Goal: Task Accomplishment & Management: Manage account settings

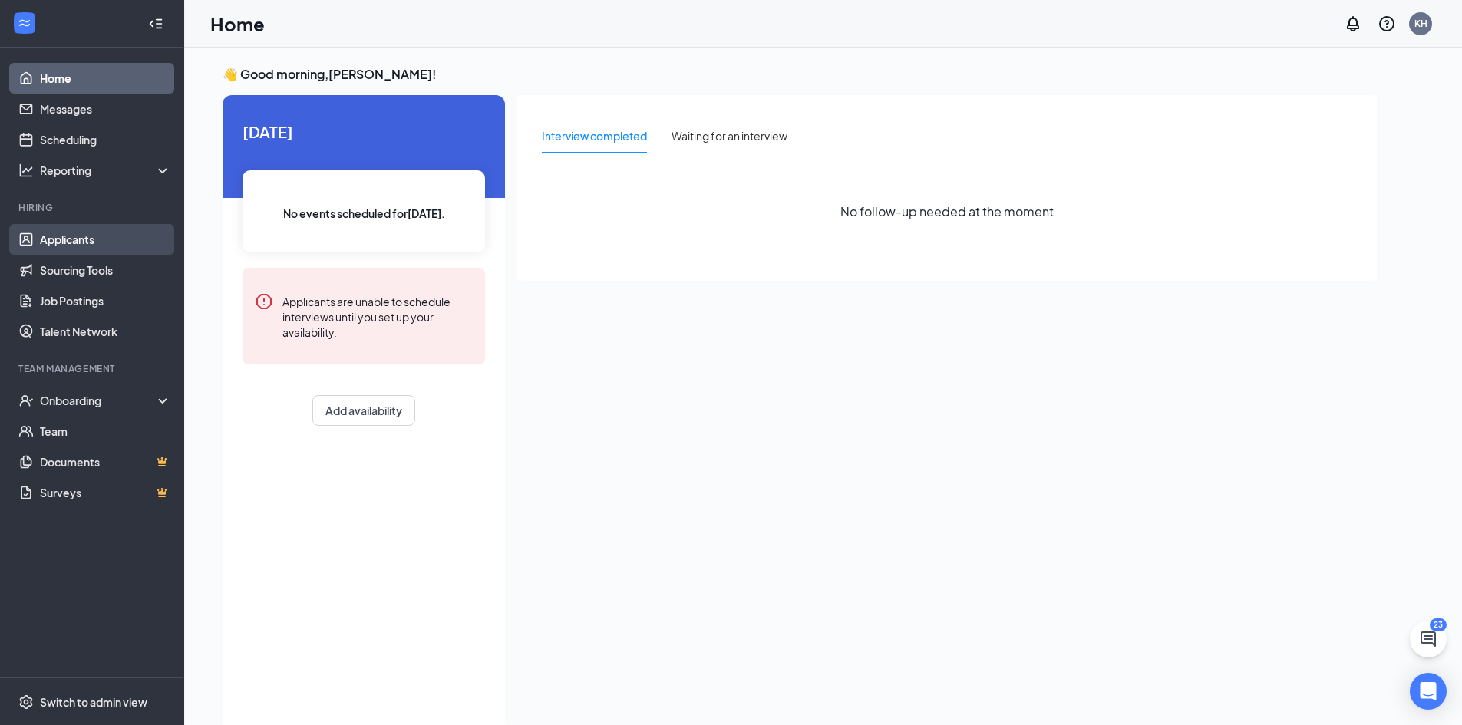
click at [104, 242] on link "Applicants" at bounding box center [105, 239] width 131 height 31
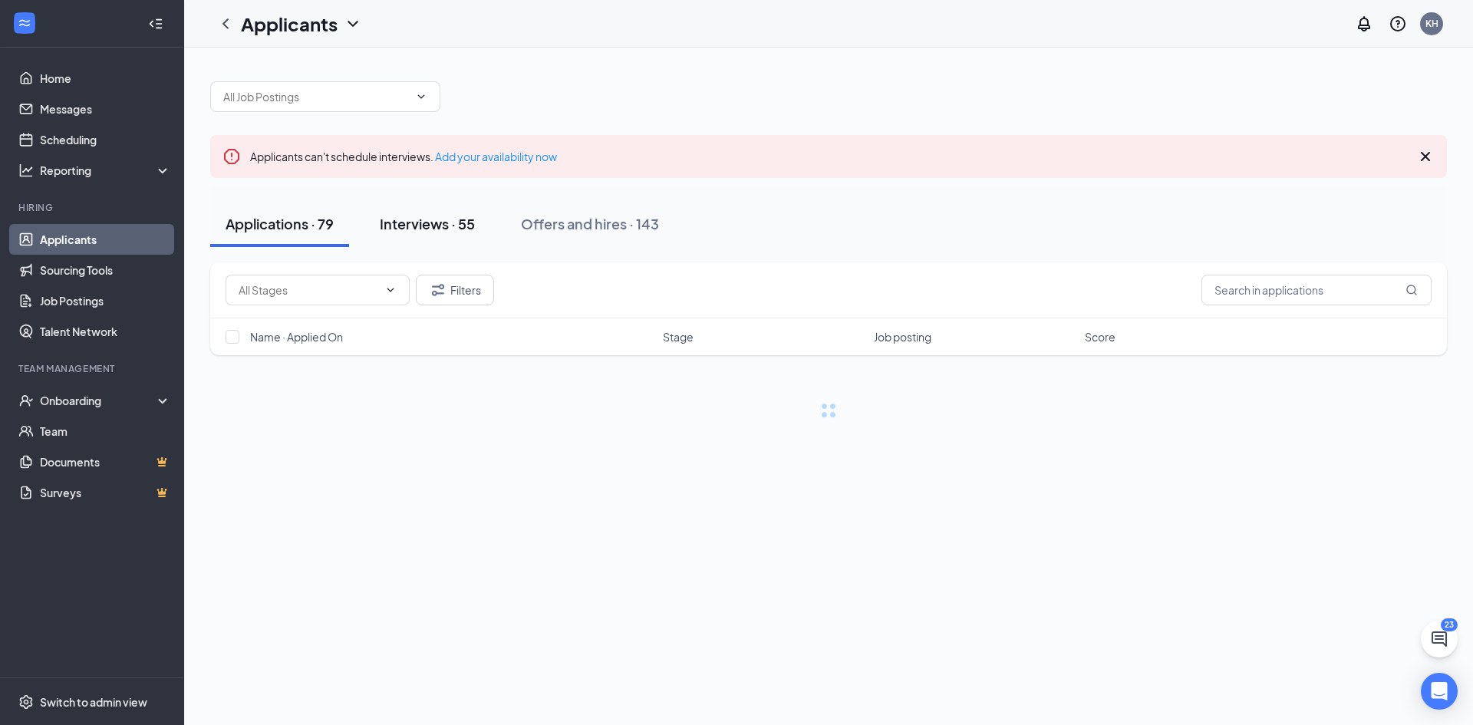
click at [452, 218] on button "Interviews · 55" at bounding box center [427, 224] width 126 height 46
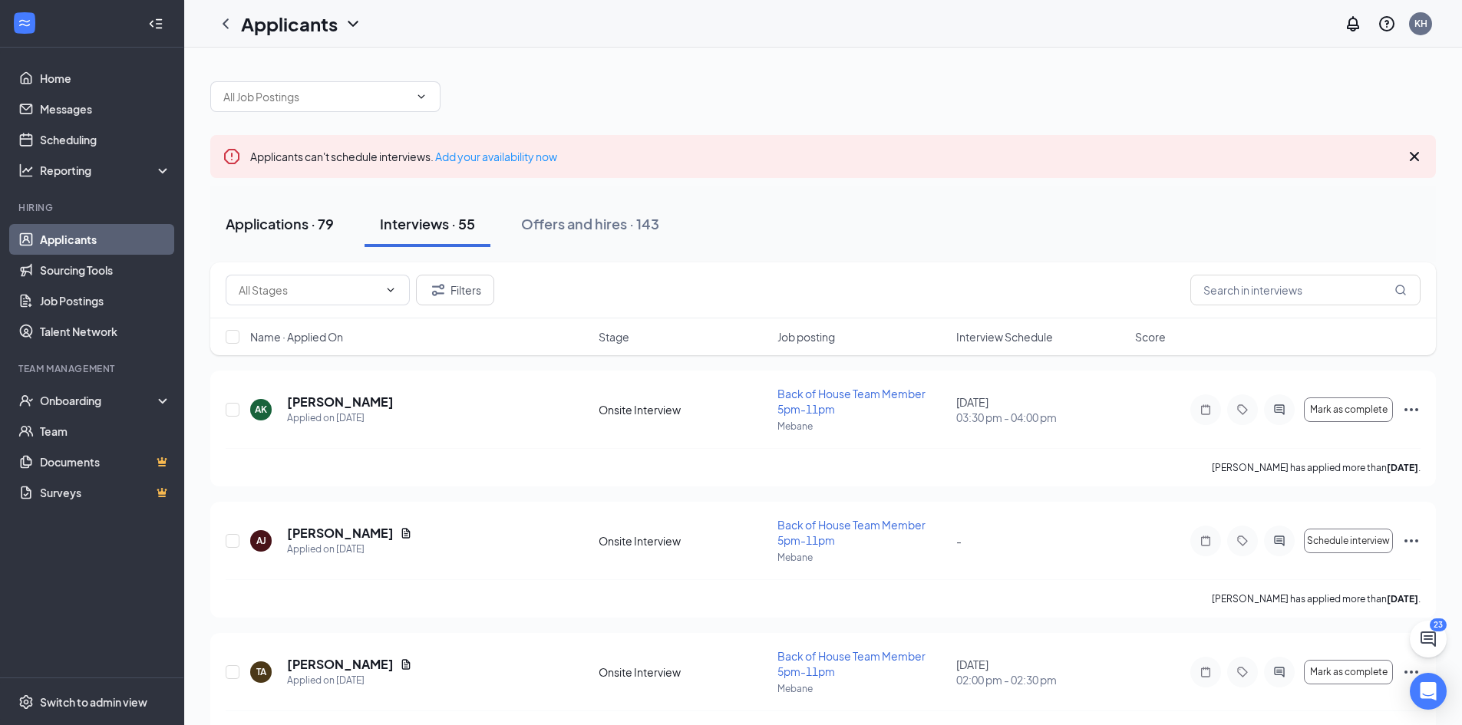
click at [271, 224] on div "Applications · 79" at bounding box center [280, 223] width 108 height 19
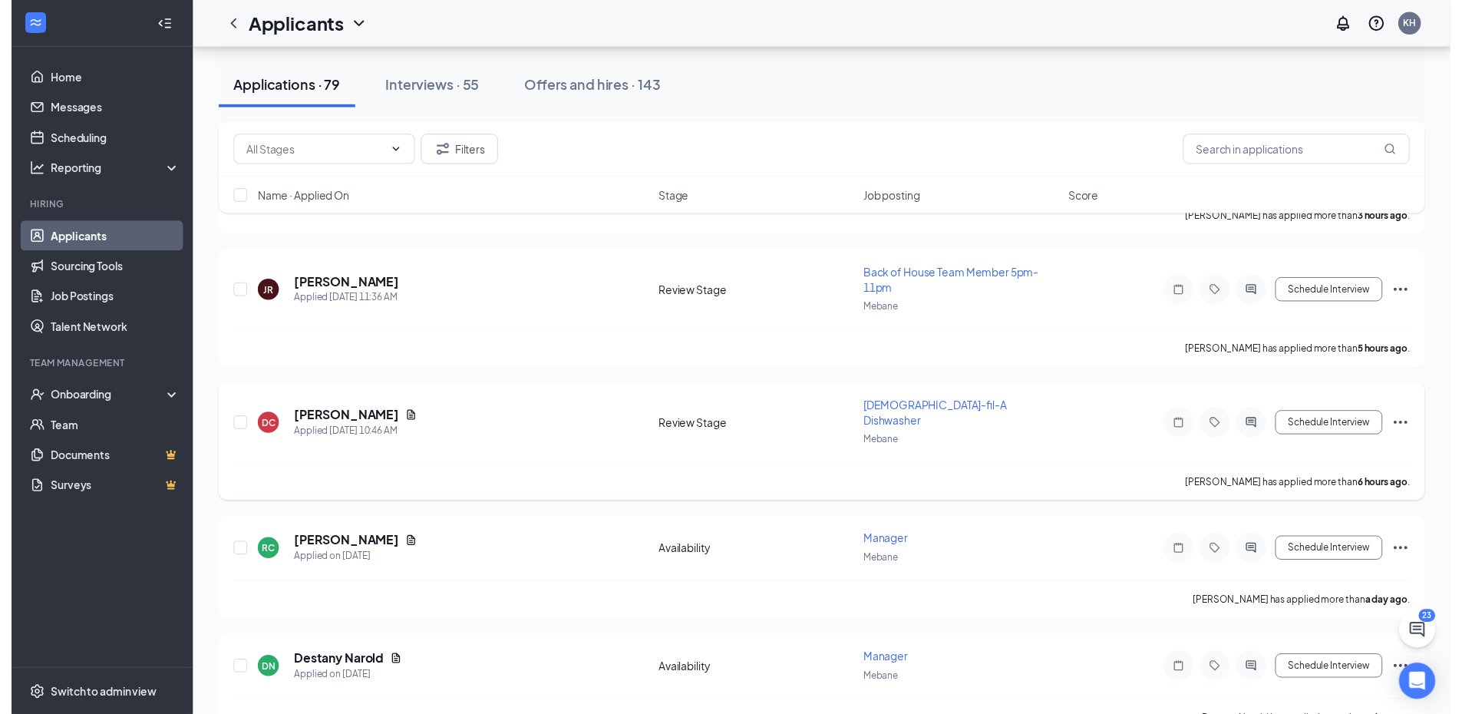
scroll to position [307, 0]
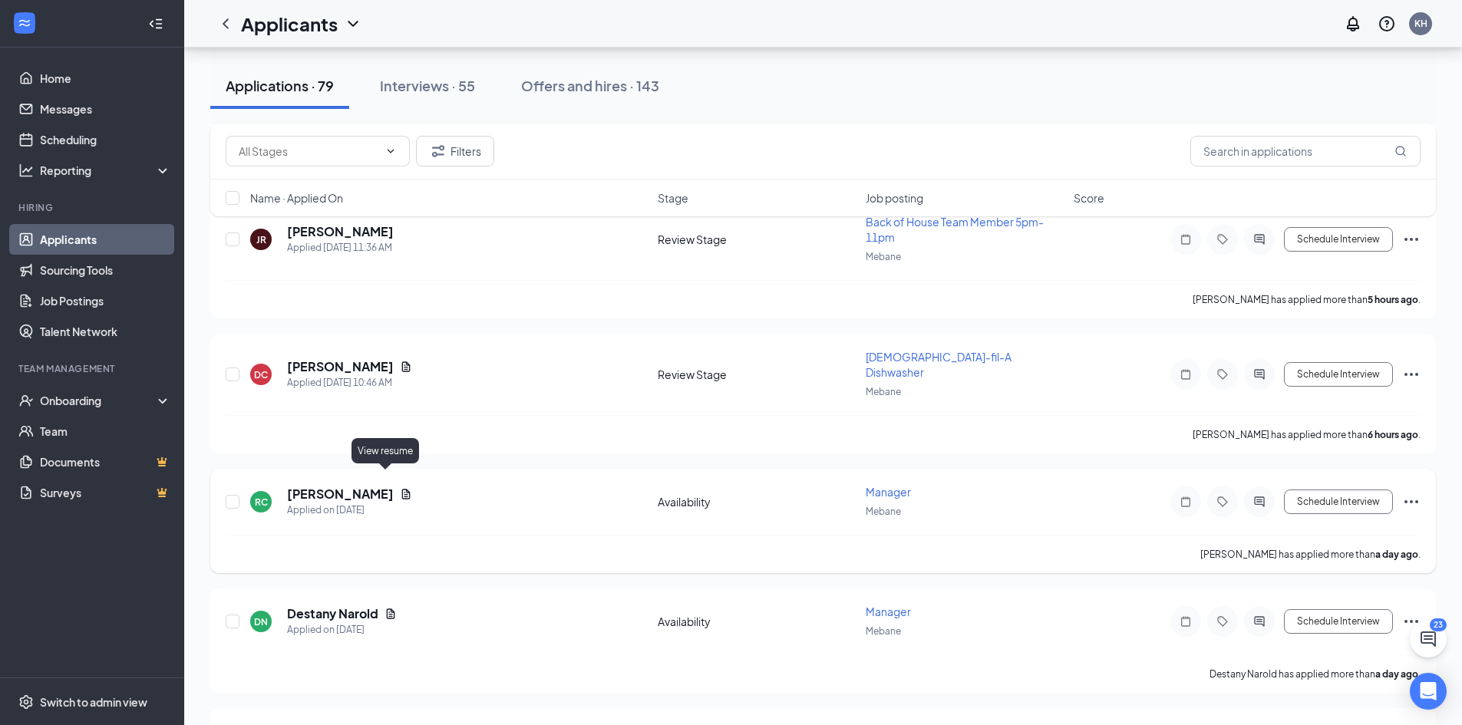
click at [400, 488] on icon "Document" at bounding box center [406, 494] width 12 height 12
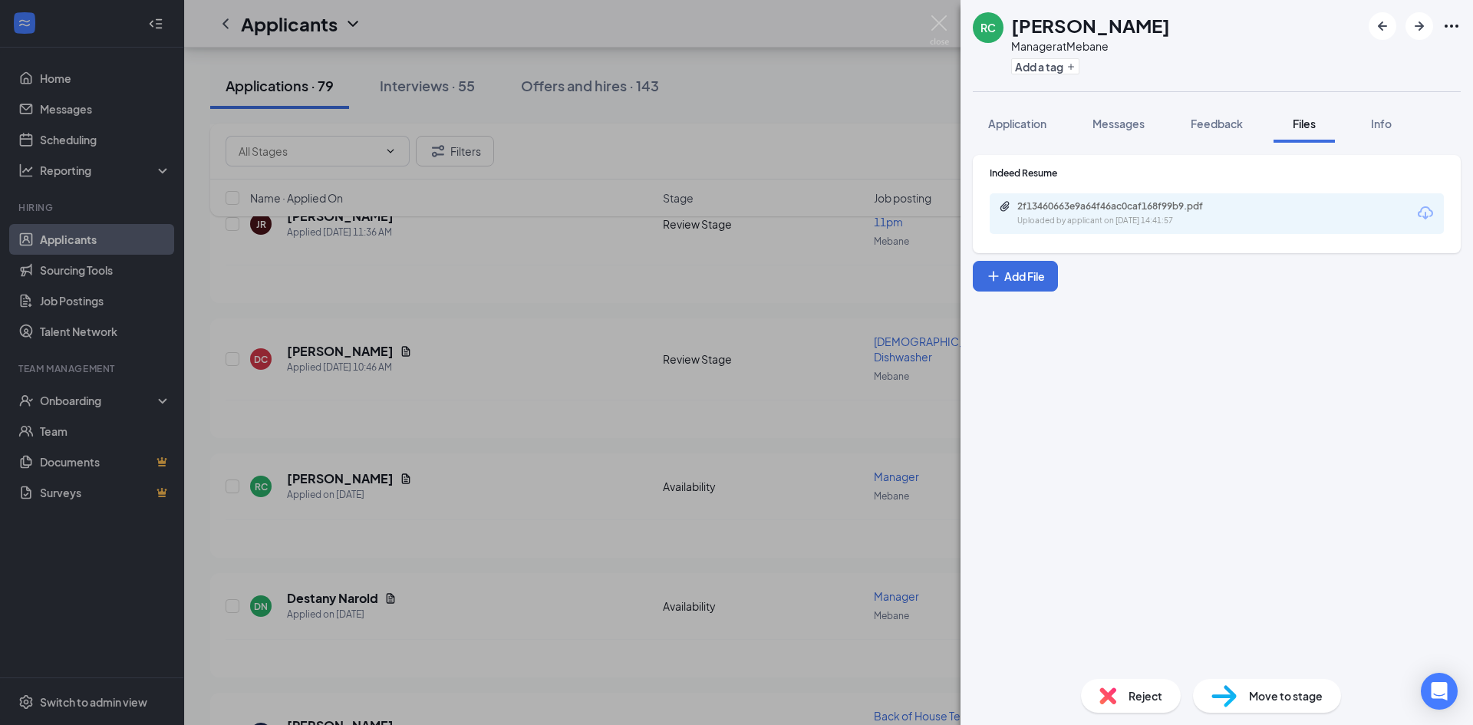
click at [1131, 215] on div "Uploaded by applicant on [DATE] 14:41:57" at bounding box center [1132, 221] width 230 height 12
click at [471, 413] on div "RC [PERSON_NAME] Manager at Mebane Add a tag Application Messages Feedback File…" at bounding box center [736, 362] width 1473 height 725
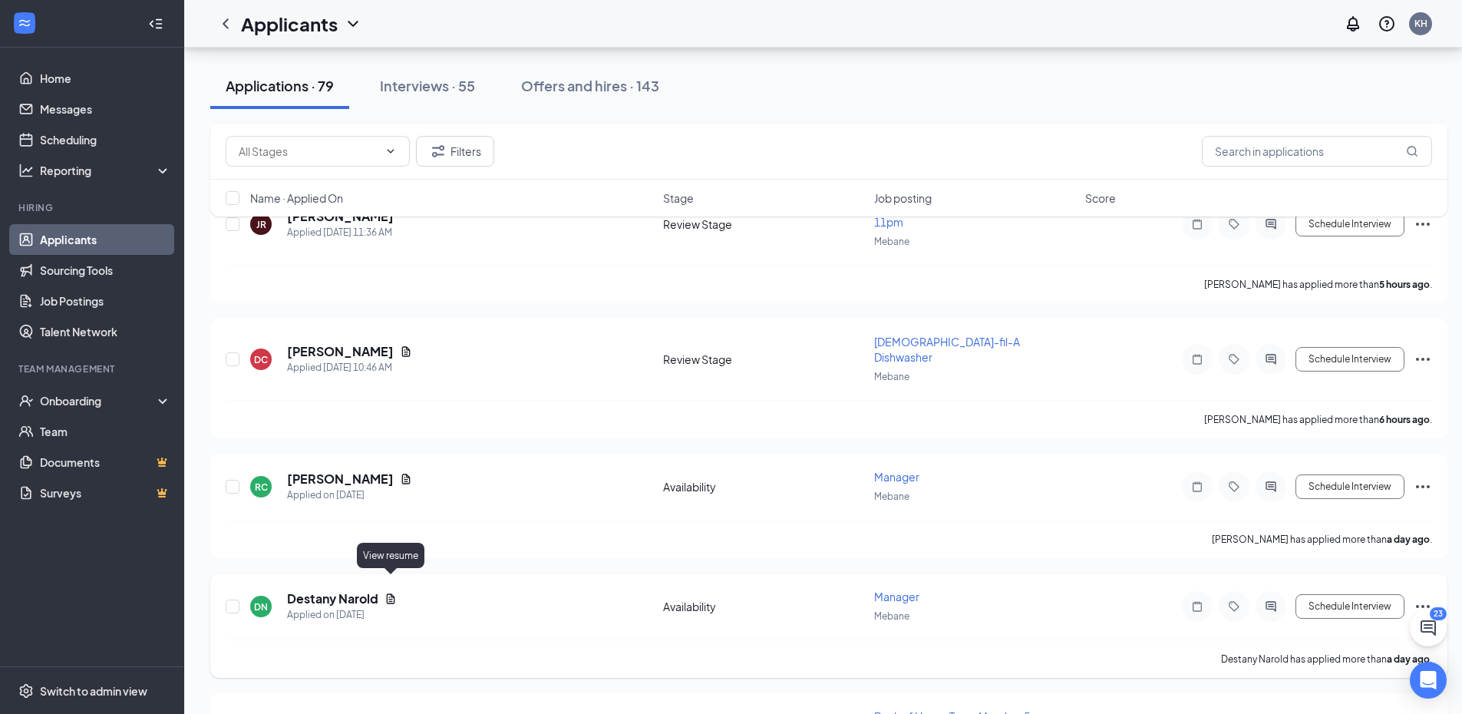
click at [388, 592] on icon "Document" at bounding box center [390, 598] width 12 height 12
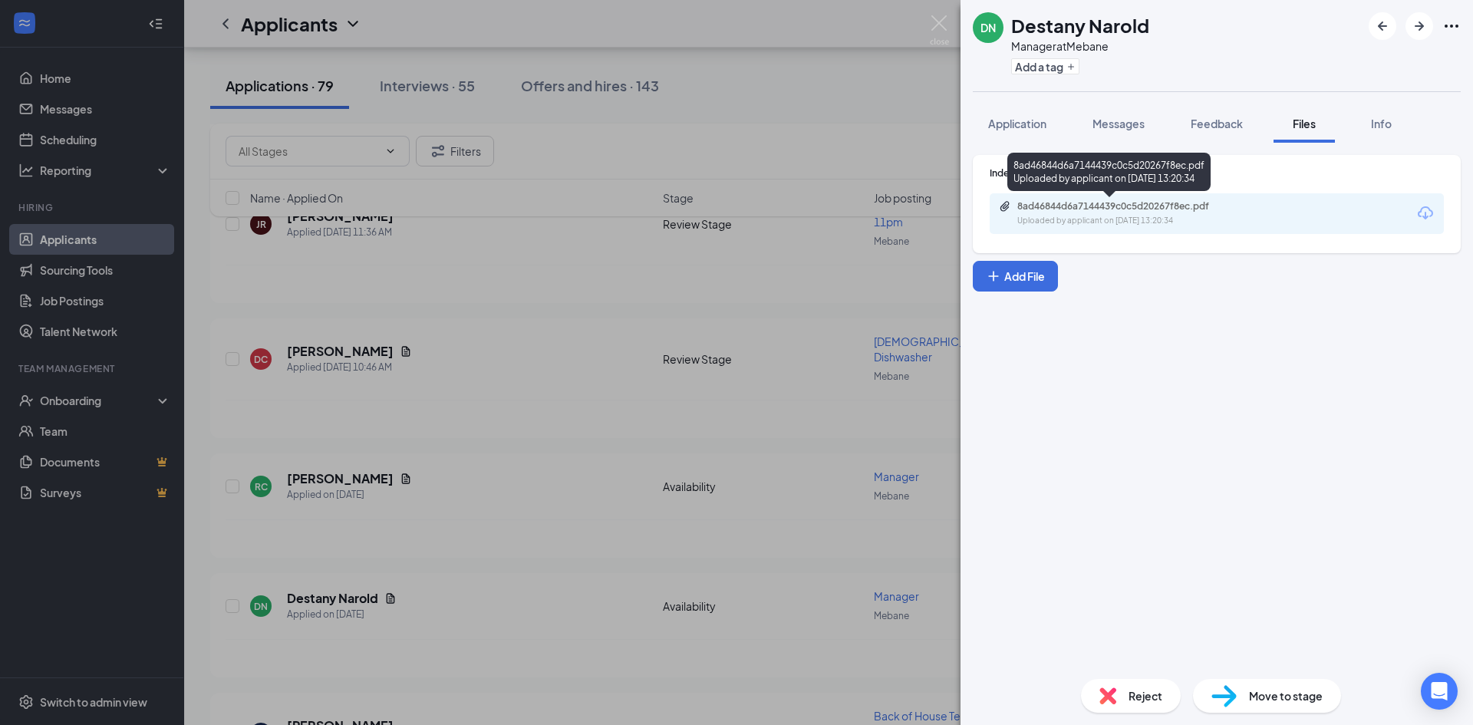
click at [1142, 203] on div "8ad46844d6a7144439c0c5d20267f8ec.pdf" at bounding box center [1124, 206] width 215 height 12
click at [562, 442] on div "DN [PERSON_NAME] Manager at Mebane Add a tag Application Messages Feedback File…" at bounding box center [736, 362] width 1473 height 725
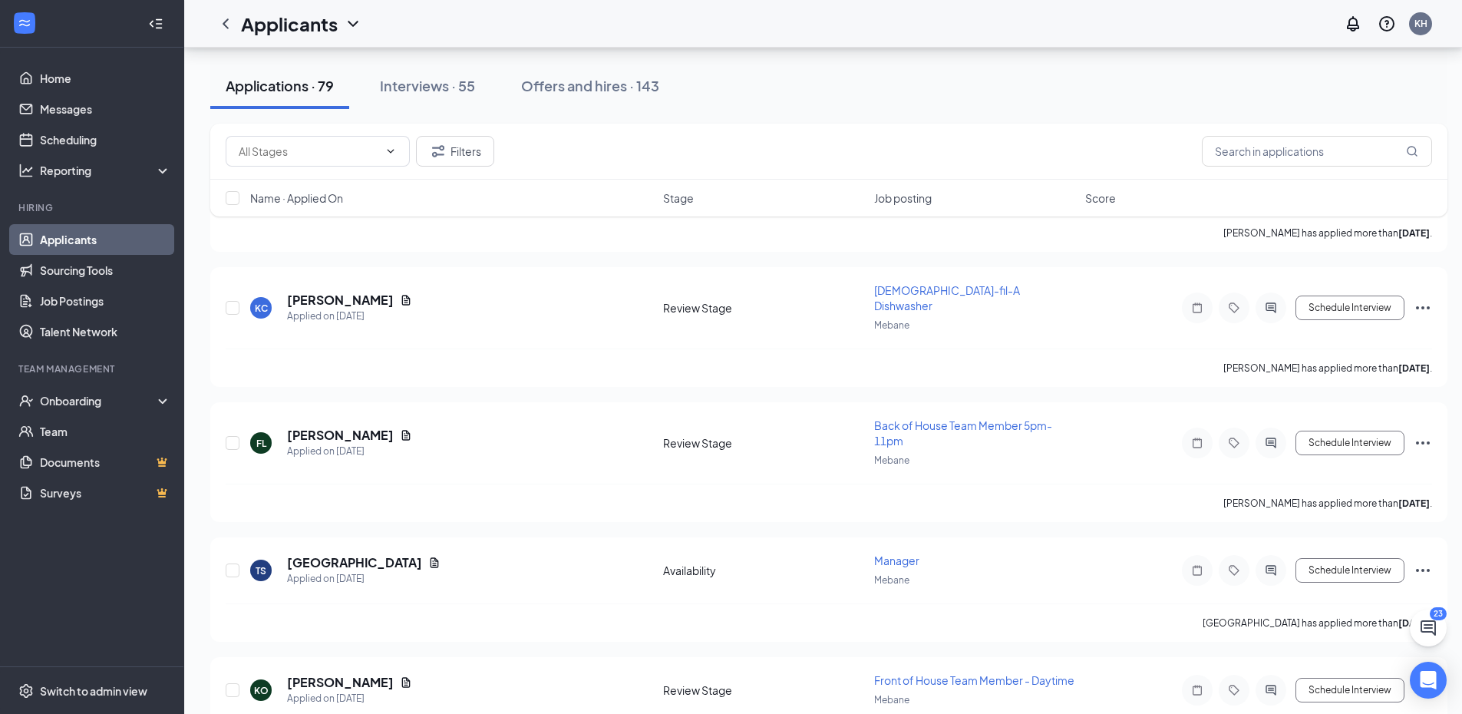
scroll to position [1304, 0]
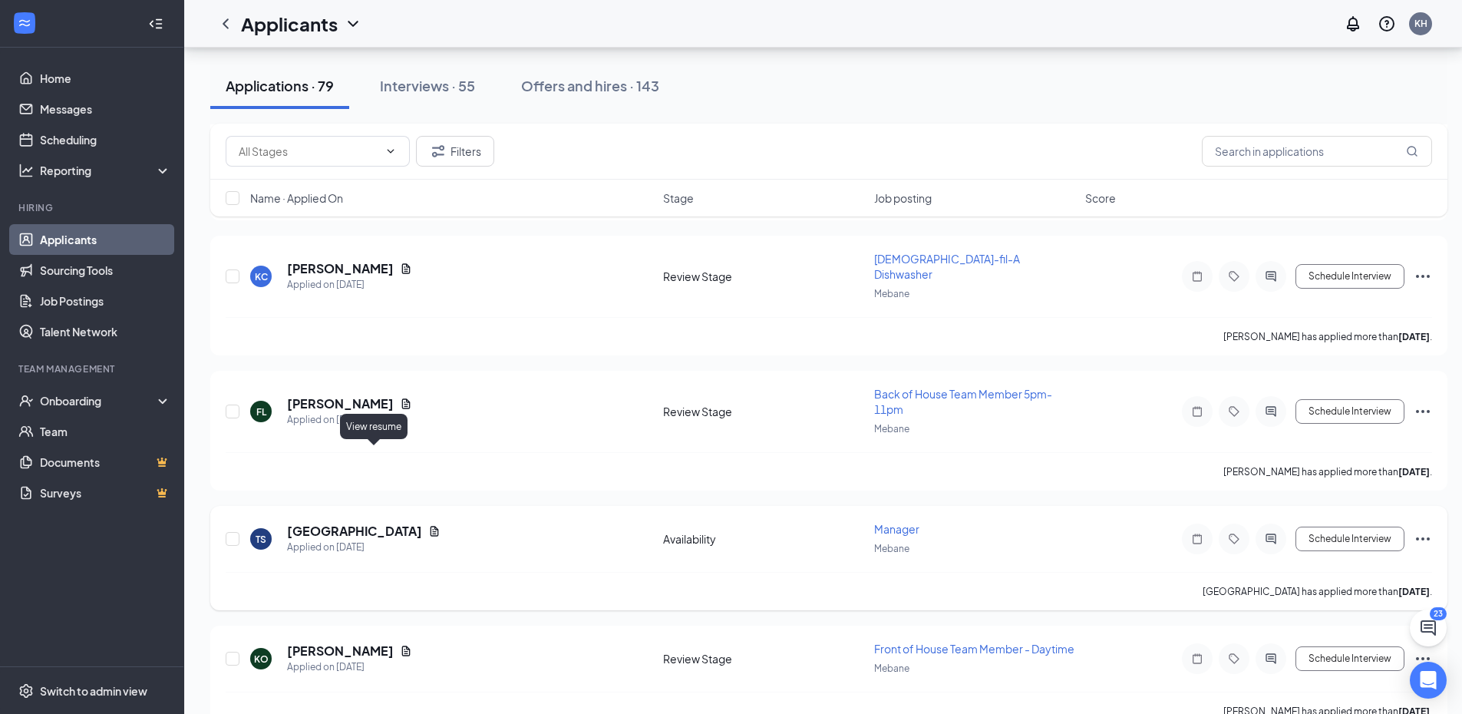
click at [430, 526] on icon "Document" at bounding box center [434, 531] width 8 height 10
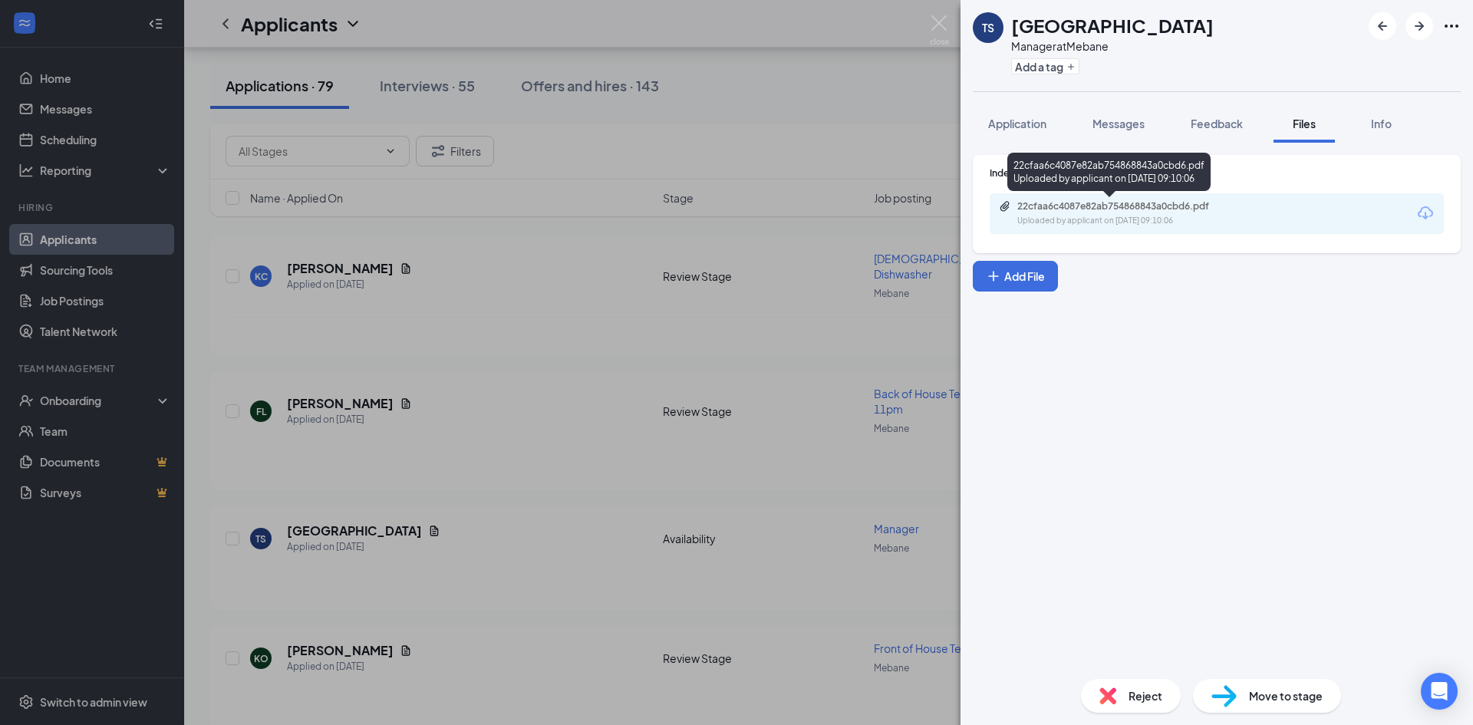
click at [1108, 211] on div "22cfaa6c4087e82ab754868843a0cbd6.pdf" at bounding box center [1124, 206] width 215 height 12
click at [509, 474] on div "TS Tamia Street Manager at Mebane Add a tag Application Messages Feedback Files…" at bounding box center [736, 362] width 1473 height 725
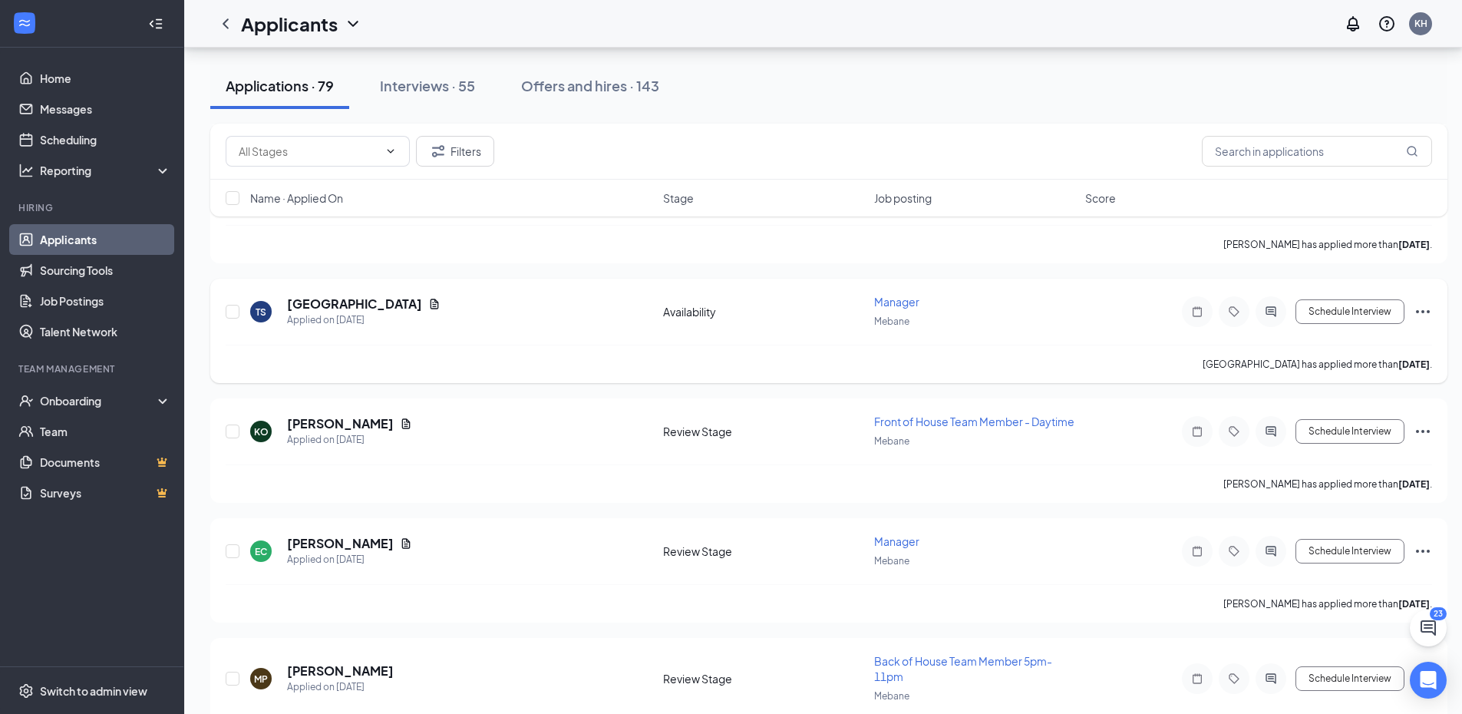
scroll to position [1534, 0]
click at [400, 534] on icon "Document" at bounding box center [406, 540] width 12 height 12
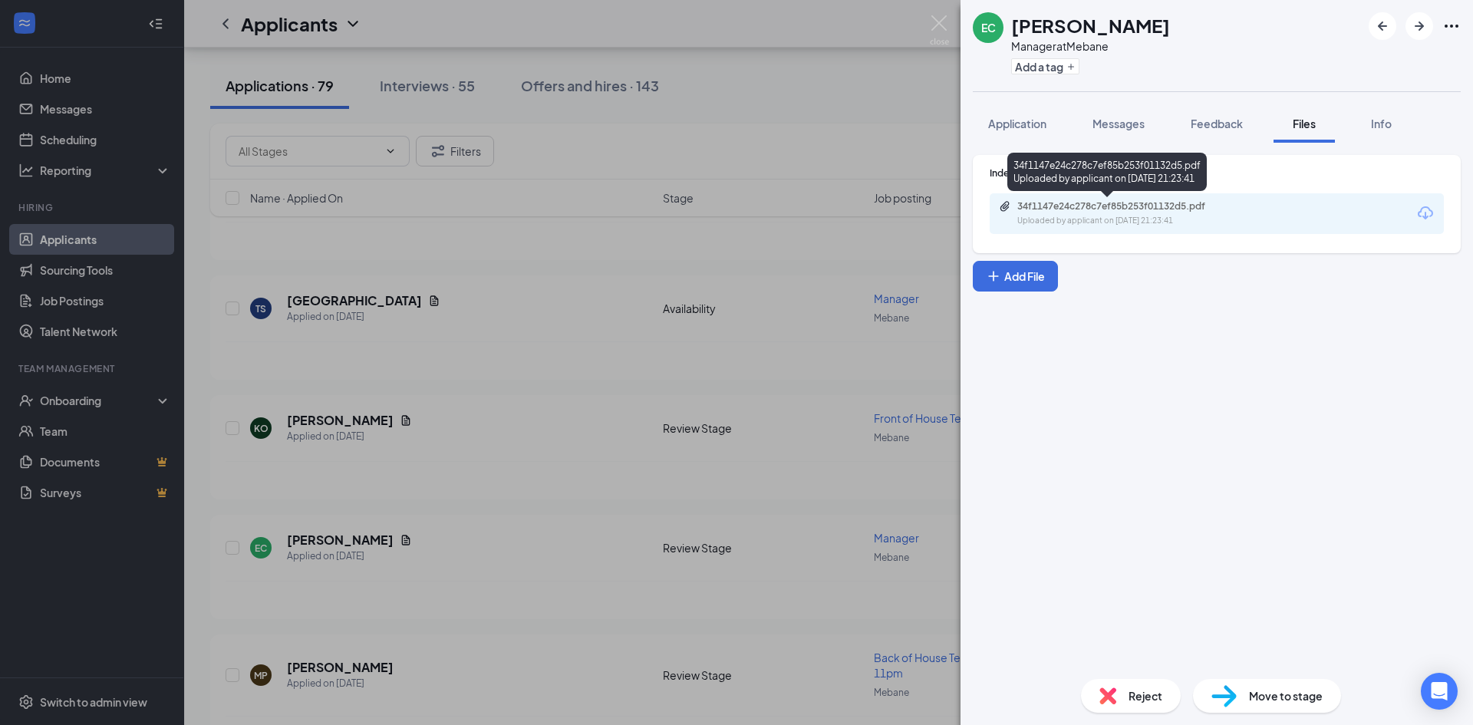
click at [1145, 212] on div "34f1147e24c278c7ef85b253f01132d5.pdf" at bounding box center [1124, 206] width 215 height 12
click at [554, 472] on div "EC [PERSON_NAME] Manager at Mebane Add a tag Application Messages Feedback File…" at bounding box center [736, 362] width 1473 height 725
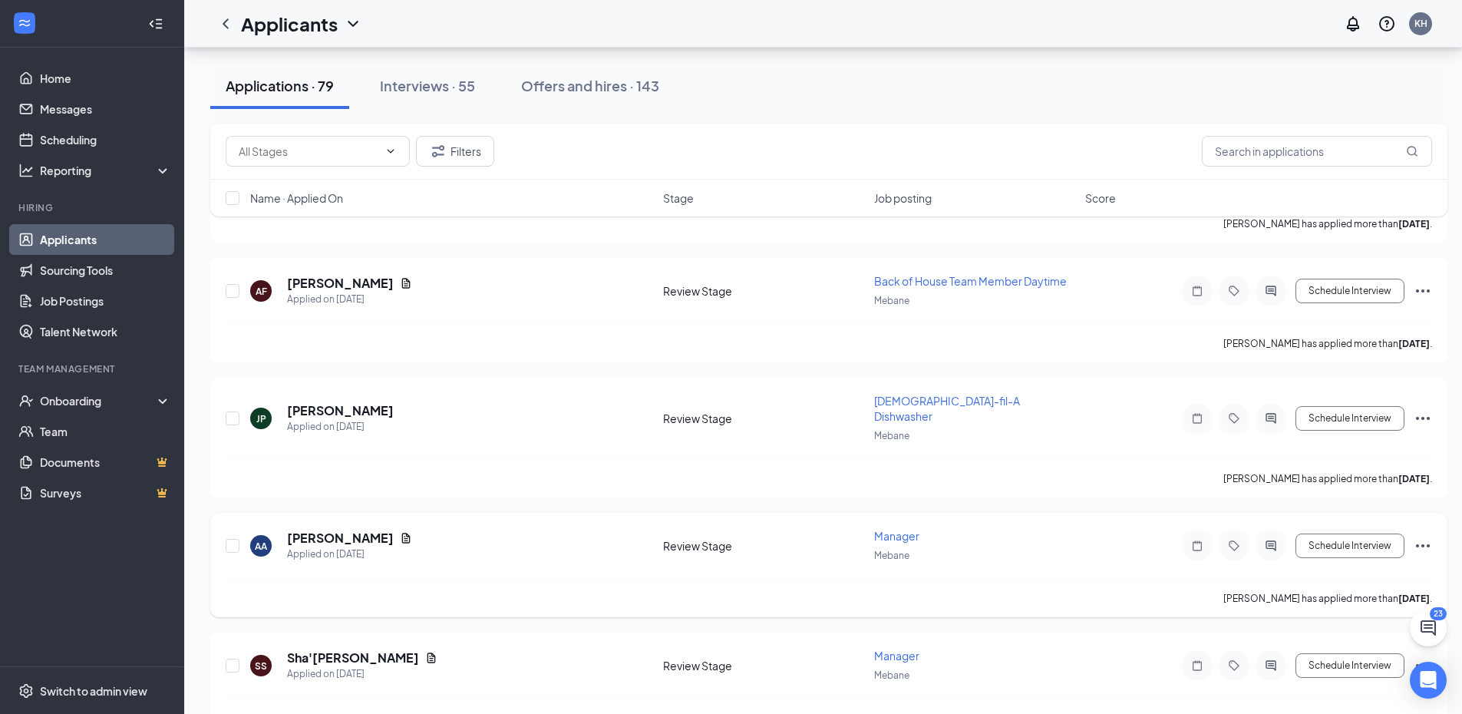
scroll to position [3069, 0]
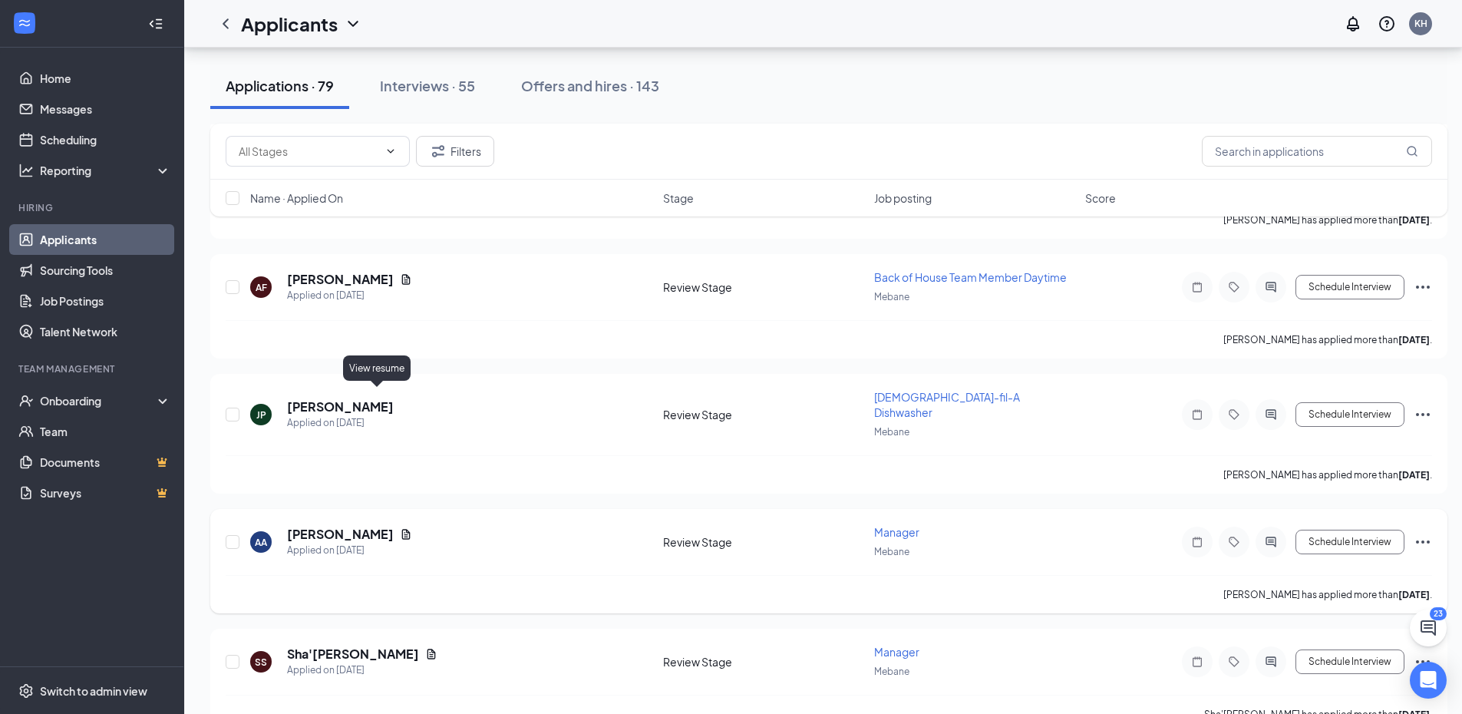
click at [402, 529] on icon "Document" at bounding box center [406, 534] width 8 height 10
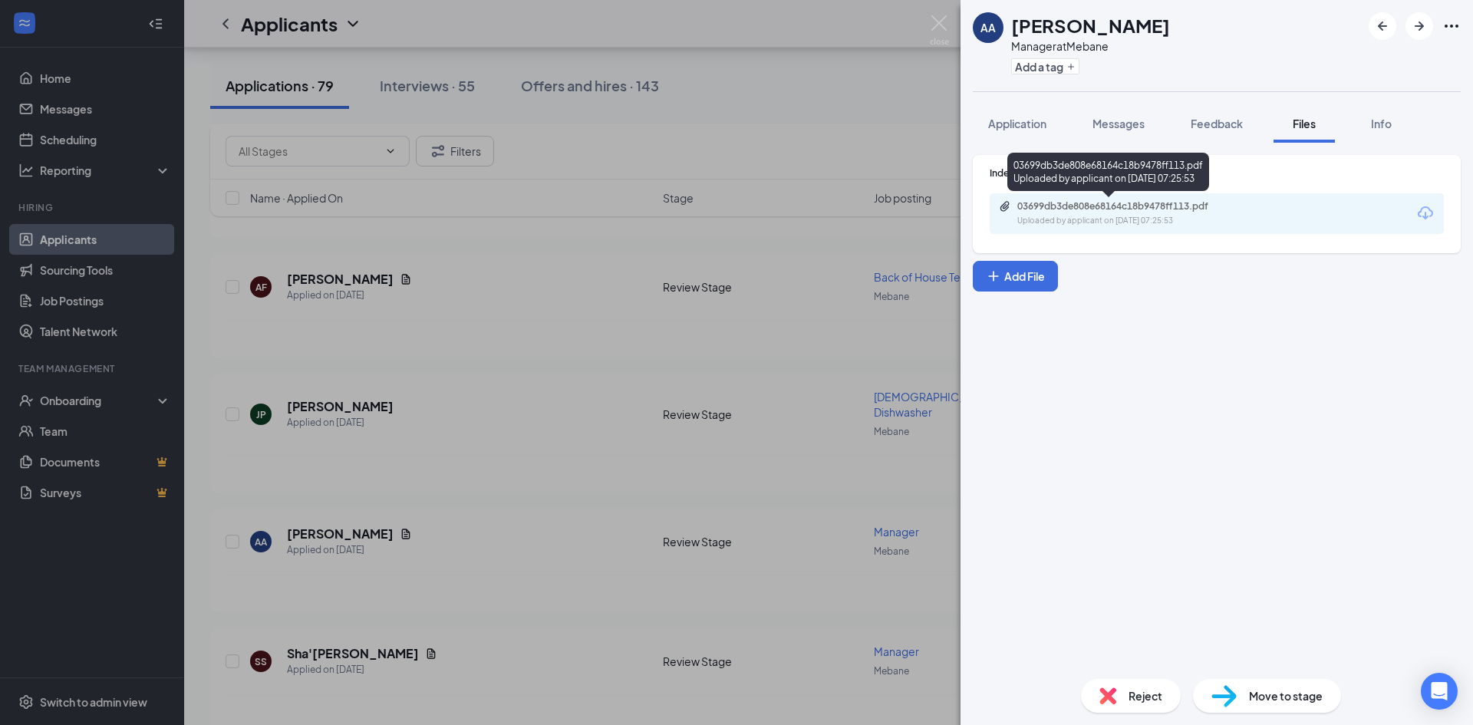
click at [1131, 209] on div "03699db3de808e68164c18b9478ff113.pdf" at bounding box center [1124, 206] width 215 height 12
click at [591, 636] on div "AA [PERSON_NAME] Manager at Mebane Add a tag Application Messages Feedback File…" at bounding box center [736, 362] width 1473 height 725
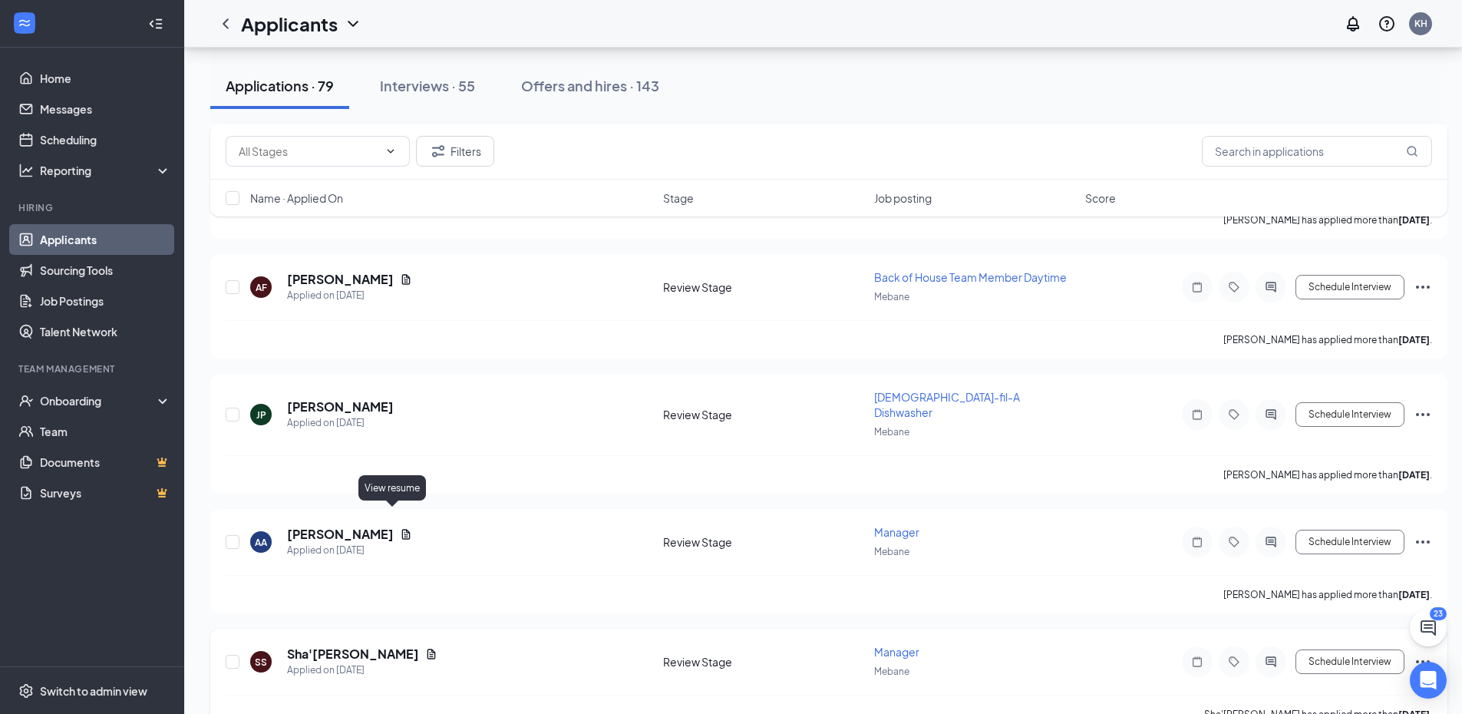
click at [427, 648] on icon "Document" at bounding box center [431, 653] width 8 height 10
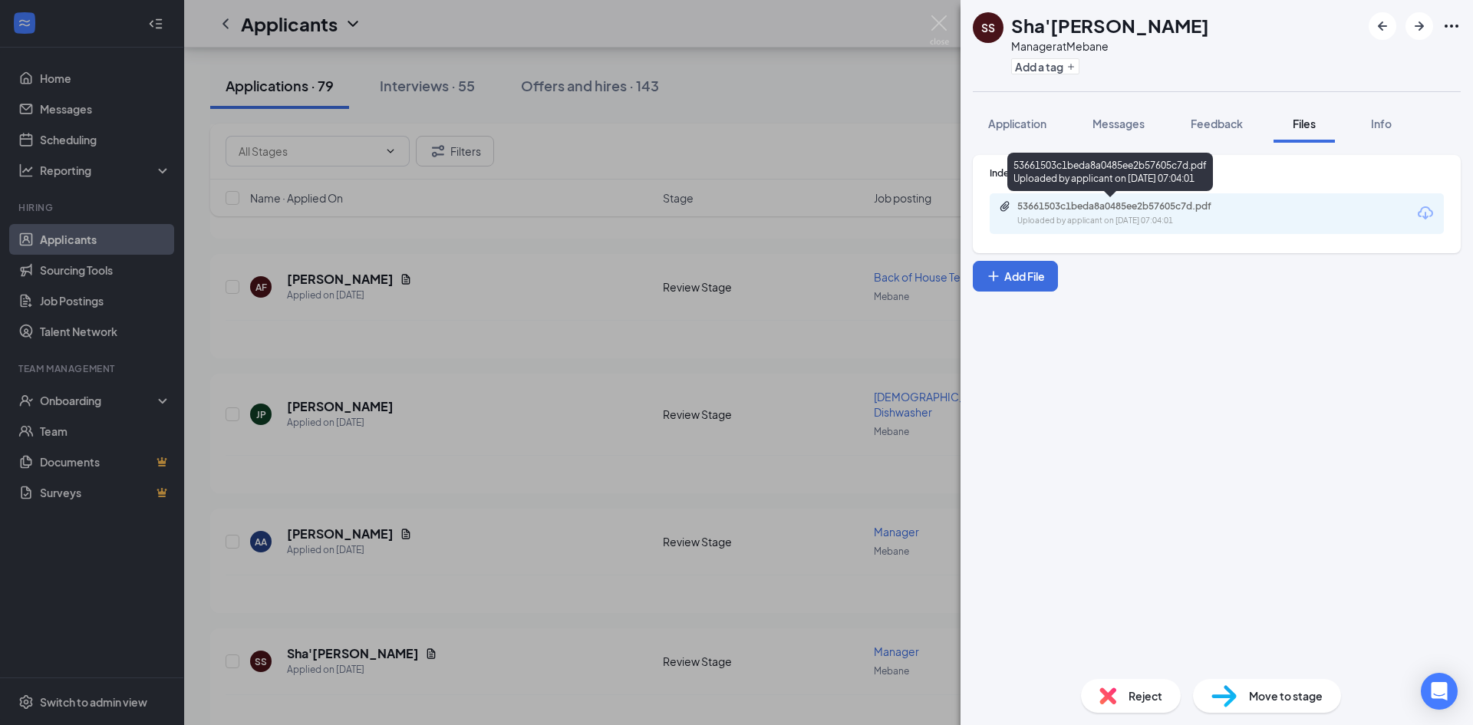
click at [1215, 209] on div "53661503c1beda8a0485ee2b57605c7d.pdf" at bounding box center [1124, 206] width 215 height 12
click at [565, 446] on div "SS Sha'[PERSON_NAME] Manager at Mebane Add a tag Application Messages Feedback …" at bounding box center [736, 362] width 1473 height 725
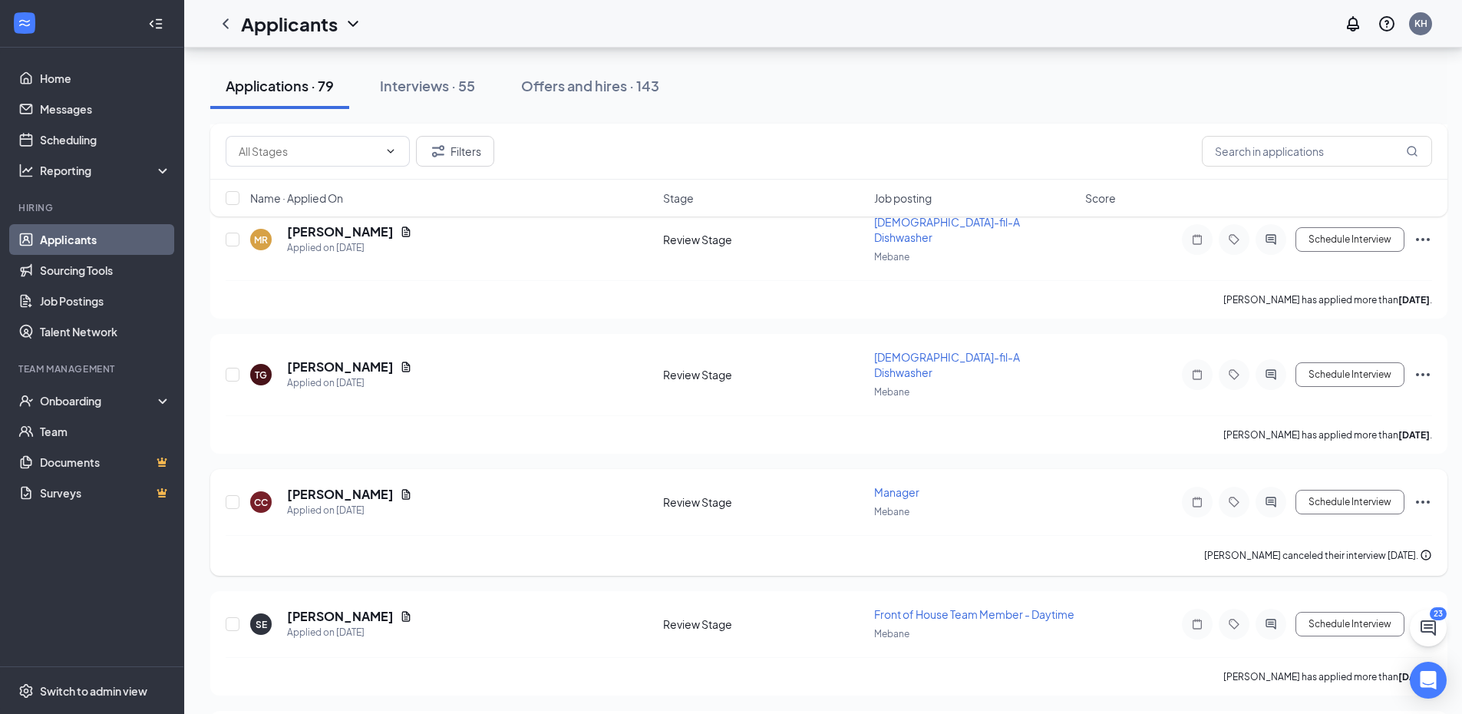
scroll to position [4632, 0]
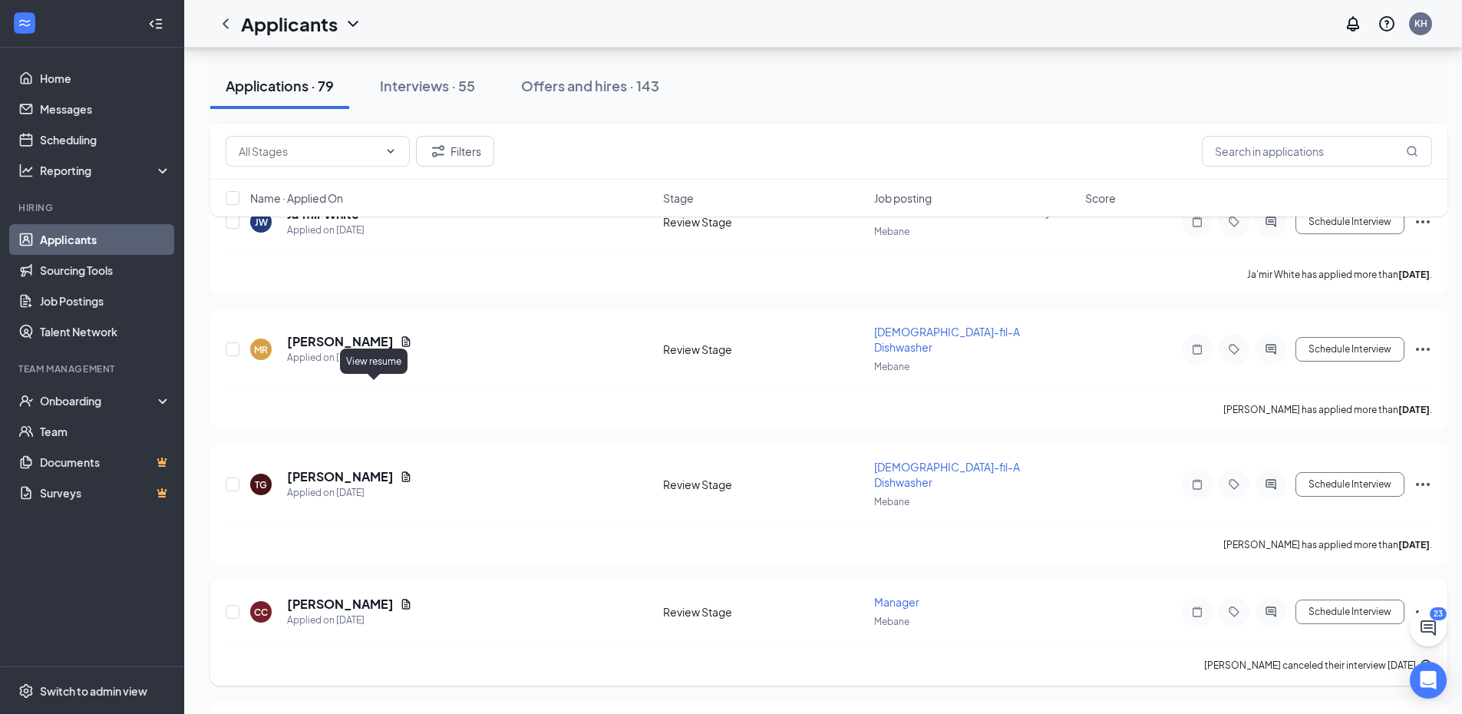
click at [402, 598] on icon "Document" at bounding box center [406, 603] width 8 height 10
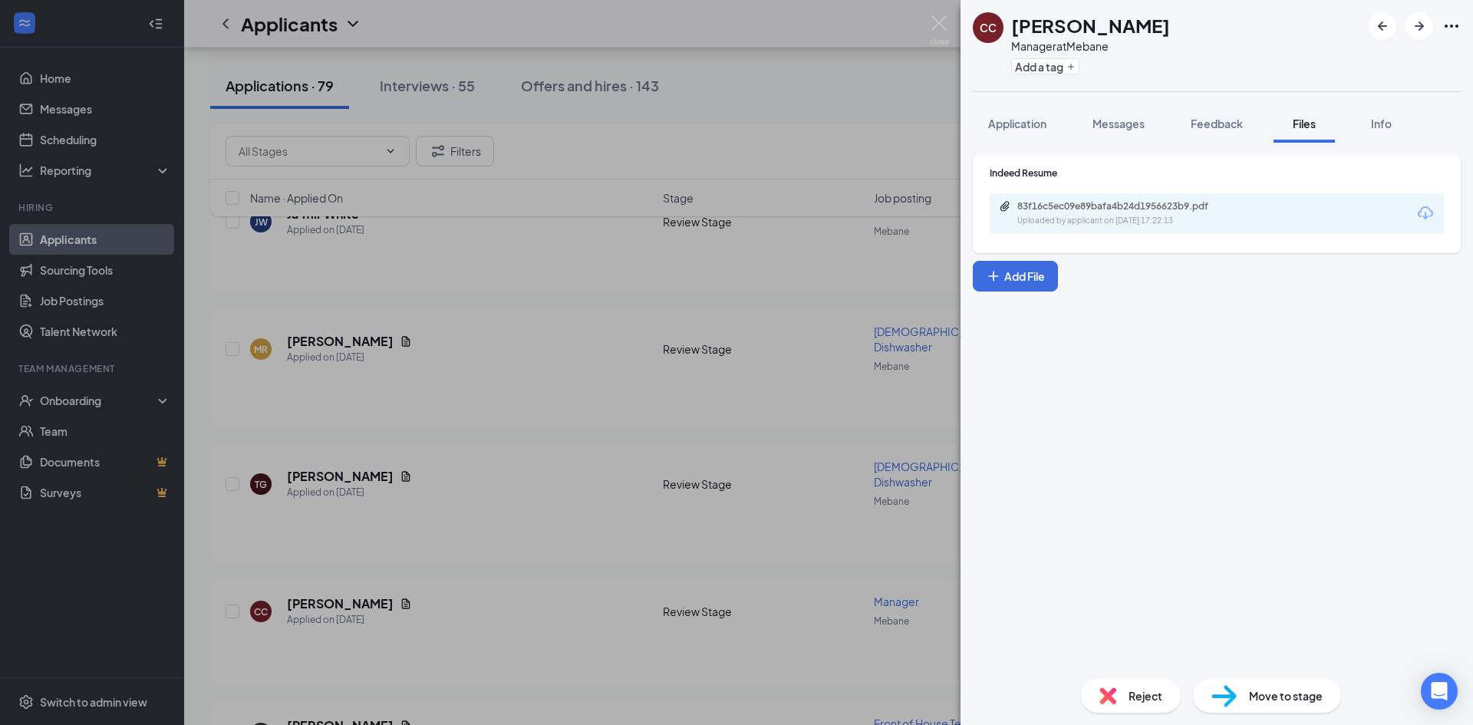
click at [1183, 218] on div "Uploaded by applicant on [DATE] 17:22:13" at bounding box center [1132, 221] width 230 height 12
click at [592, 404] on div "CC [PERSON_NAME] Manager at Mebane Add a tag Application Messages Feedback File…" at bounding box center [736, 362] width 1473 height 725
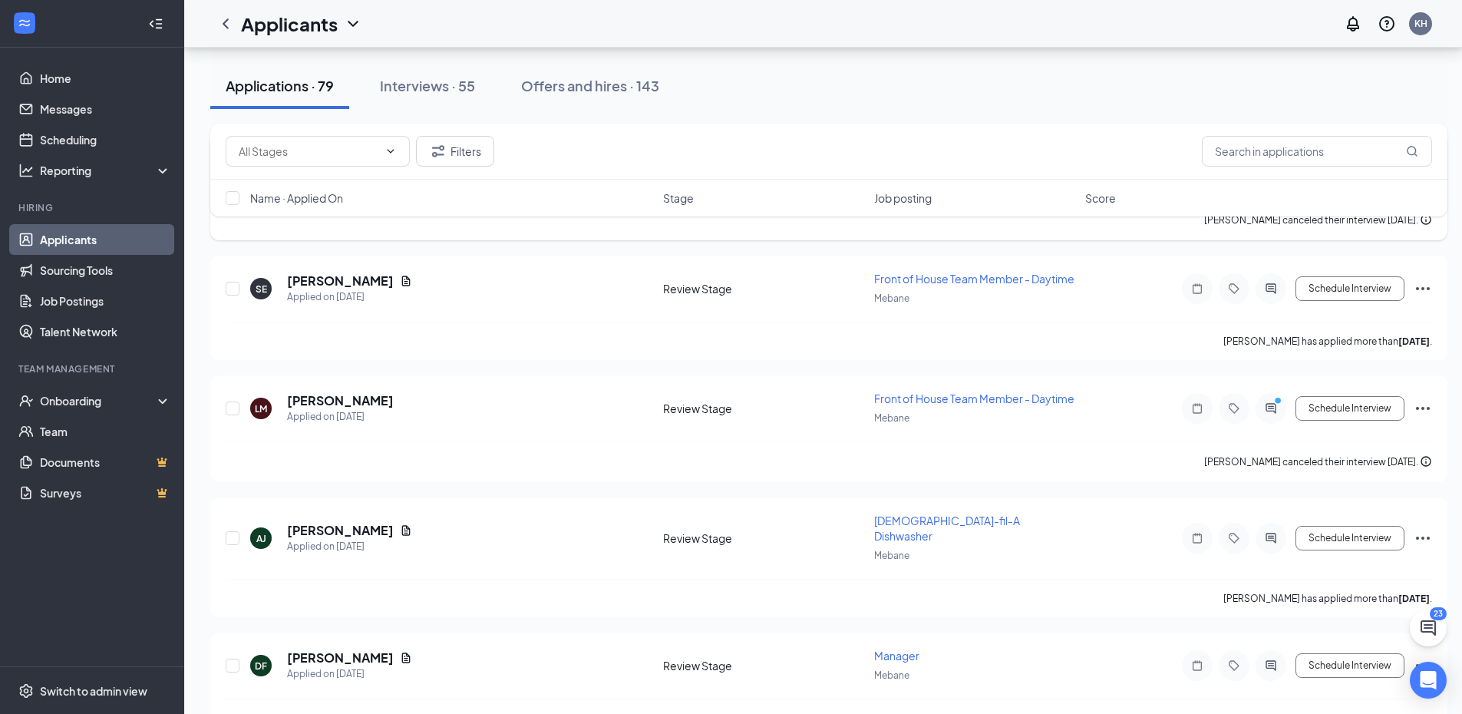
scroll to position [5092, 0]
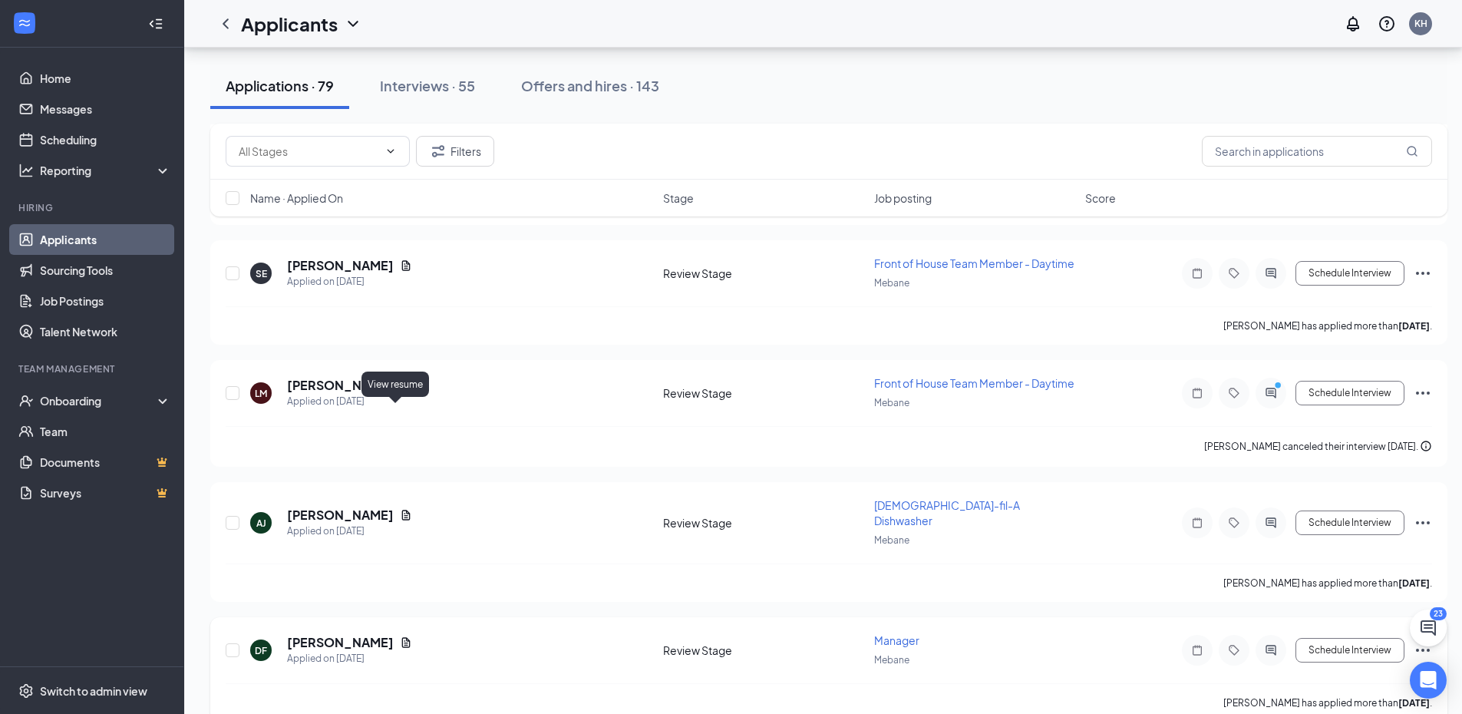
click at [400, 636] on icon "Document" at bounding box center [406, 642] width 12 height 12
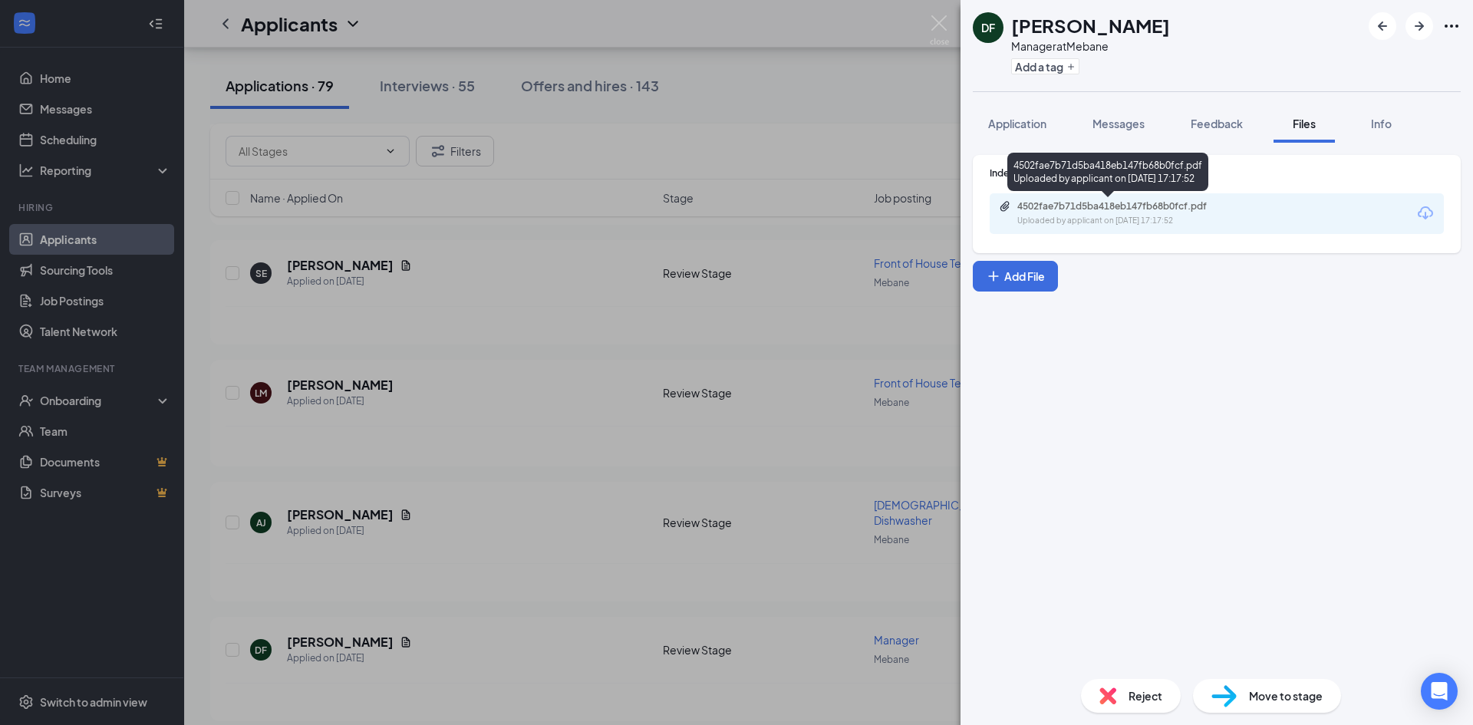
click at [1132, 205] on div "4502fae7b71d5ba418eb147fb68b0fcf.pdf" at bounding box center [1124, 206] width 215 height 12
click at [627, 506] on div "DF [PERSON_NAME] Manager at Mebane Add a tag Application Messages Feedback File…" at bounding box center [736, 362] width 1473 height 725
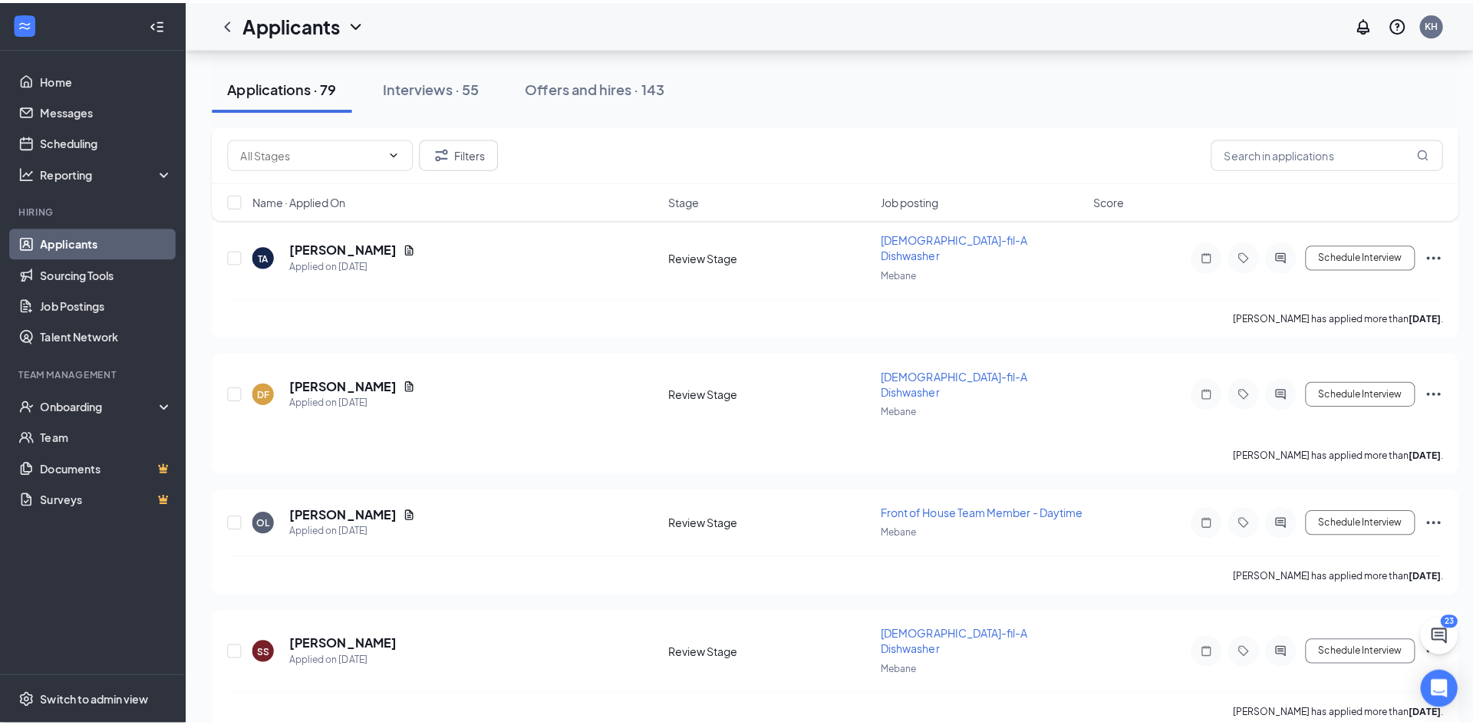
scroll to position [6166, 0]
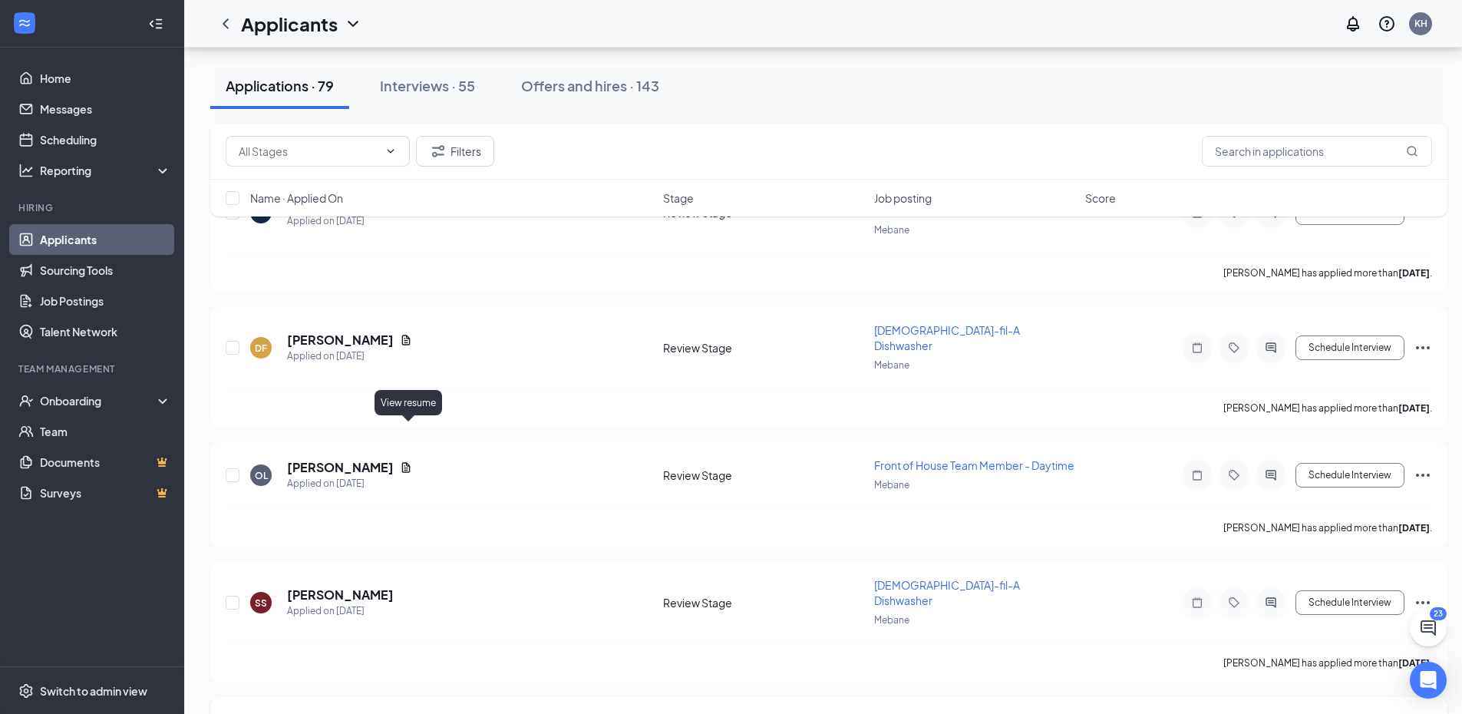
click at [402, 716] on icon "Document" at bounding box center [406, 722] width 12 height 12
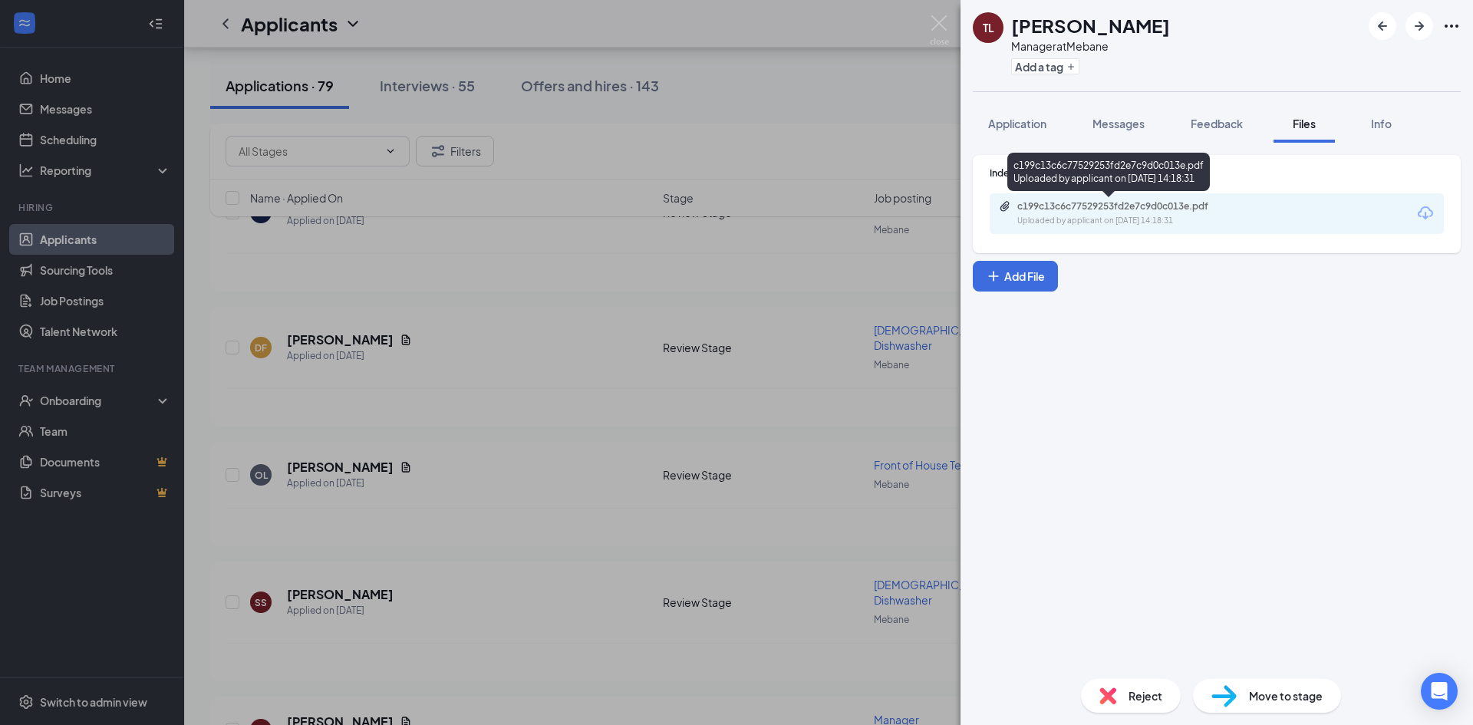
click at [1139, 210] on div "c199c13c6c77529253fd2e7c9d0c013e.pdf" at bounding box center [1124, 206] width 215 height 12
click at [645, 573] on div "[PERSON_NAME] Manager at Mebane Add a tag Application Messages Feedback Files I…" at bounding box center [736, 362] width 1473 height 725
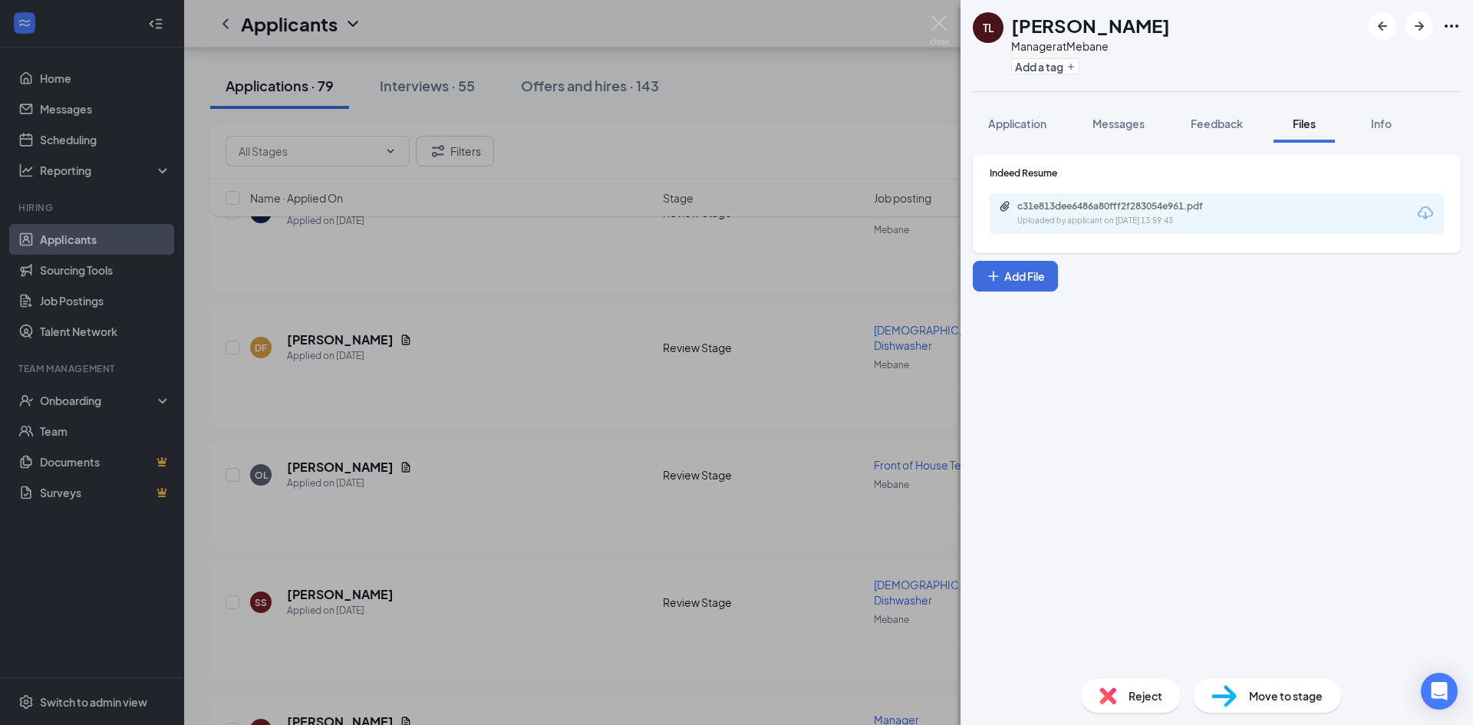
click at [1181, 203] on div "c31e813dee6486a80fff2f283054e961.pdf" at bounding box center [1124, 206] width 215 height 12
